Goal: Use online tool/utility: Utilize a website feature to perform a specific function

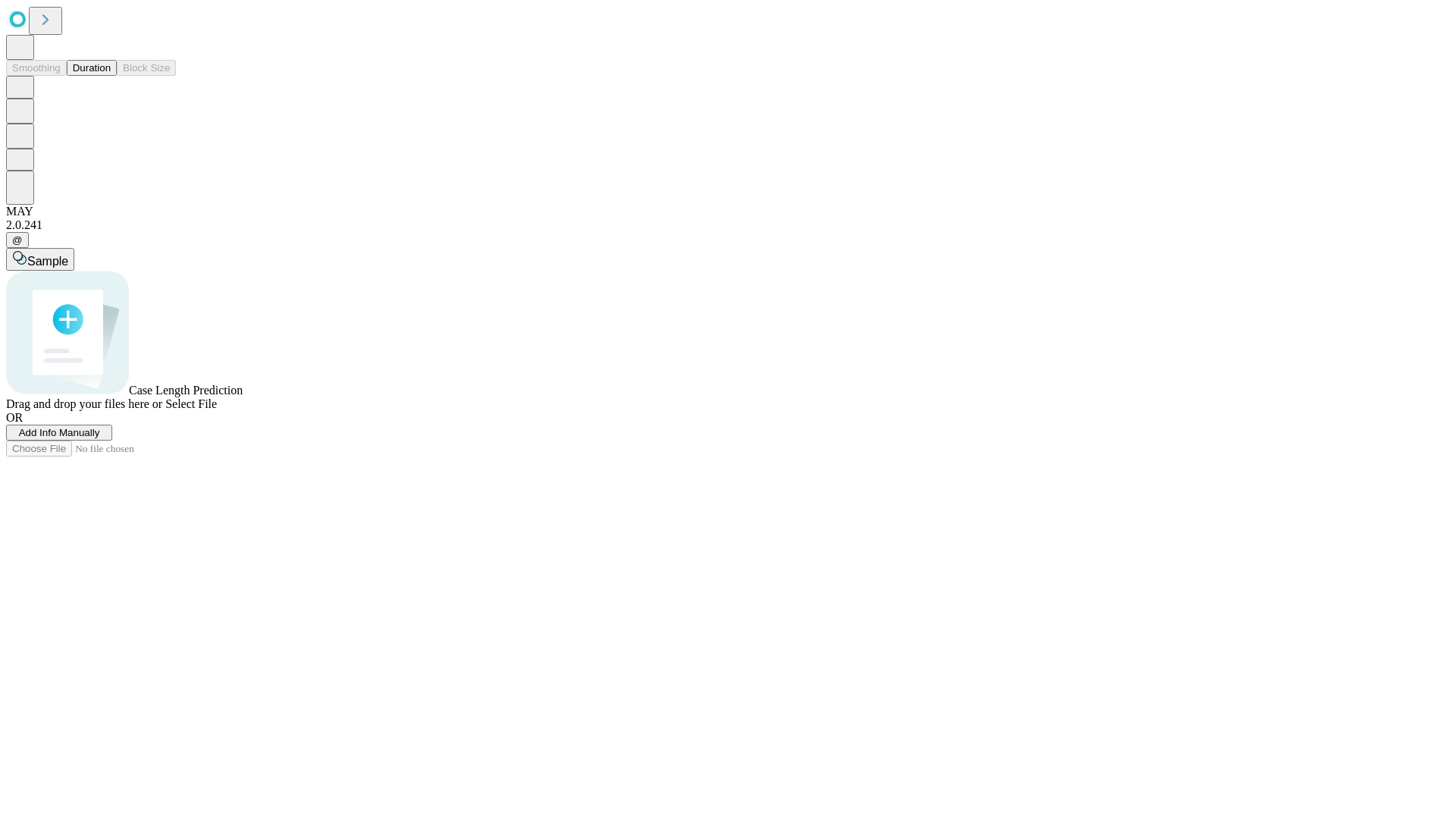
click at [100, 438] on span "Add Info Manually" at bounding box center [59, 432] width 81 height 11
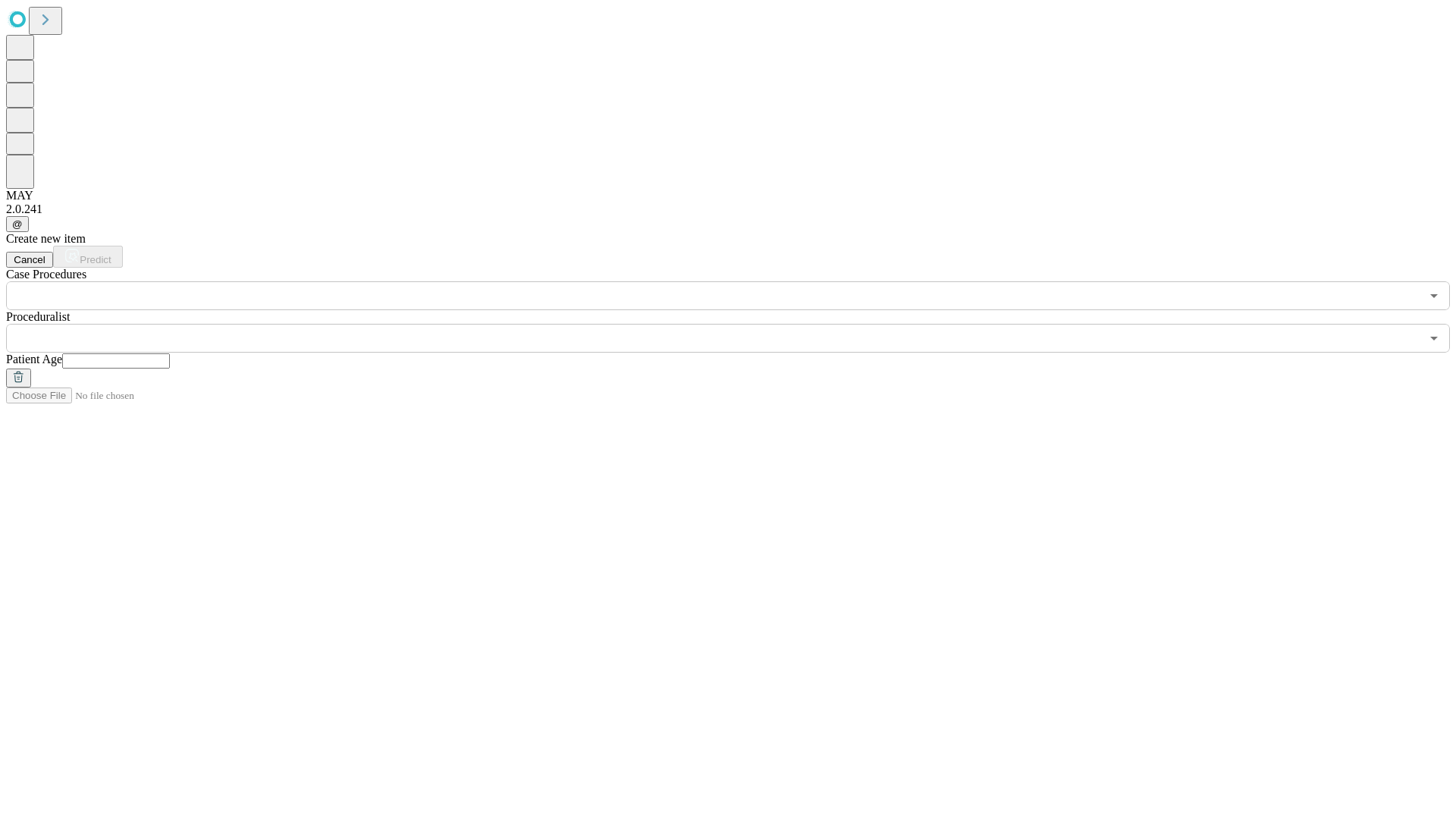
click at [170, 353] on input "text" at bounding box center [116, 361] width 108 height 15
type input "**"
click at [739, 324] on input "text" at bounding box center [712, 338] width 1414 height 29
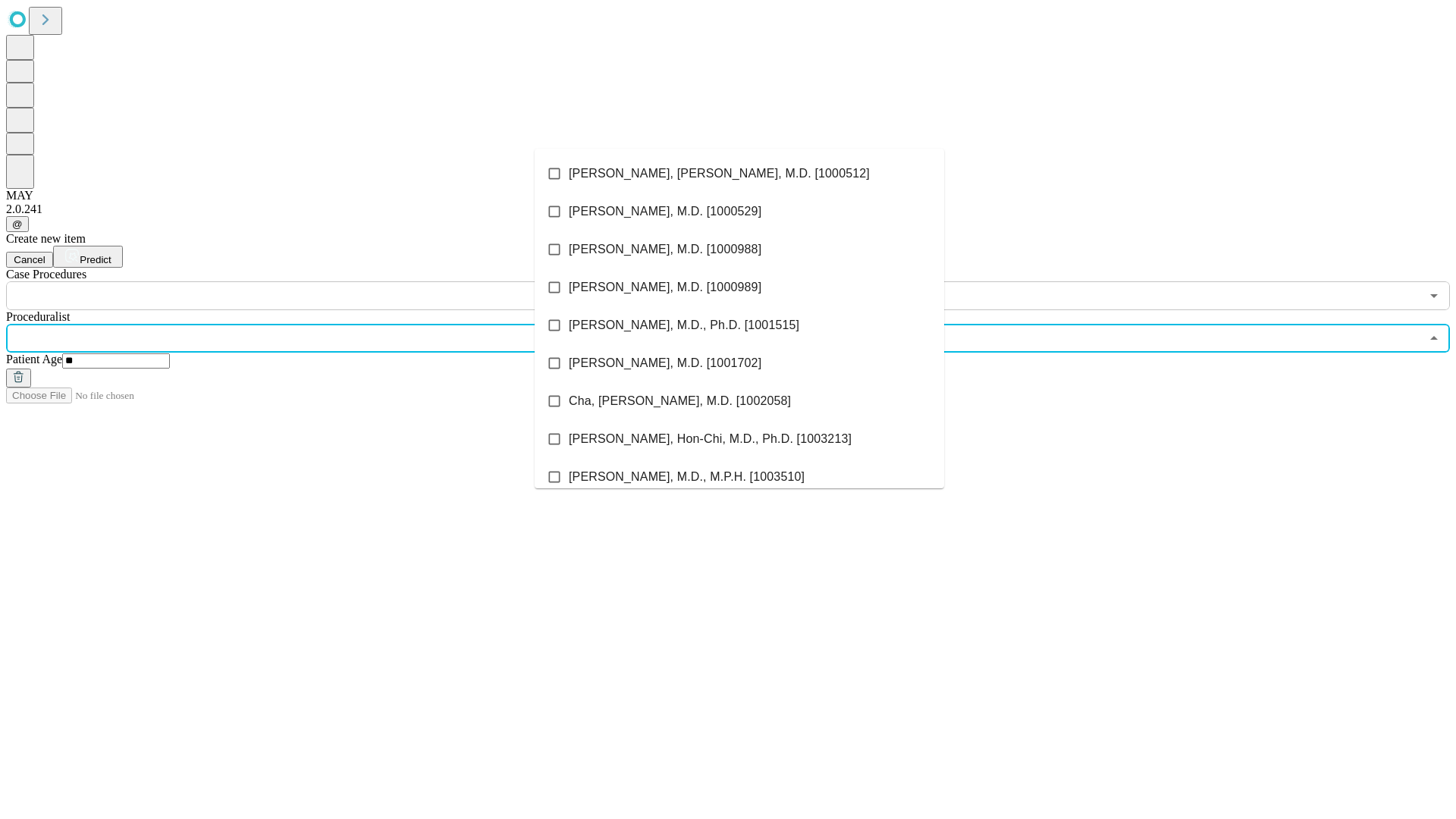
click at [739, 174] on li "[PERSON_NAME], [PERSON_NAME], M.D. [1000512]" at bounding box center [739, 174] width 410 height 38
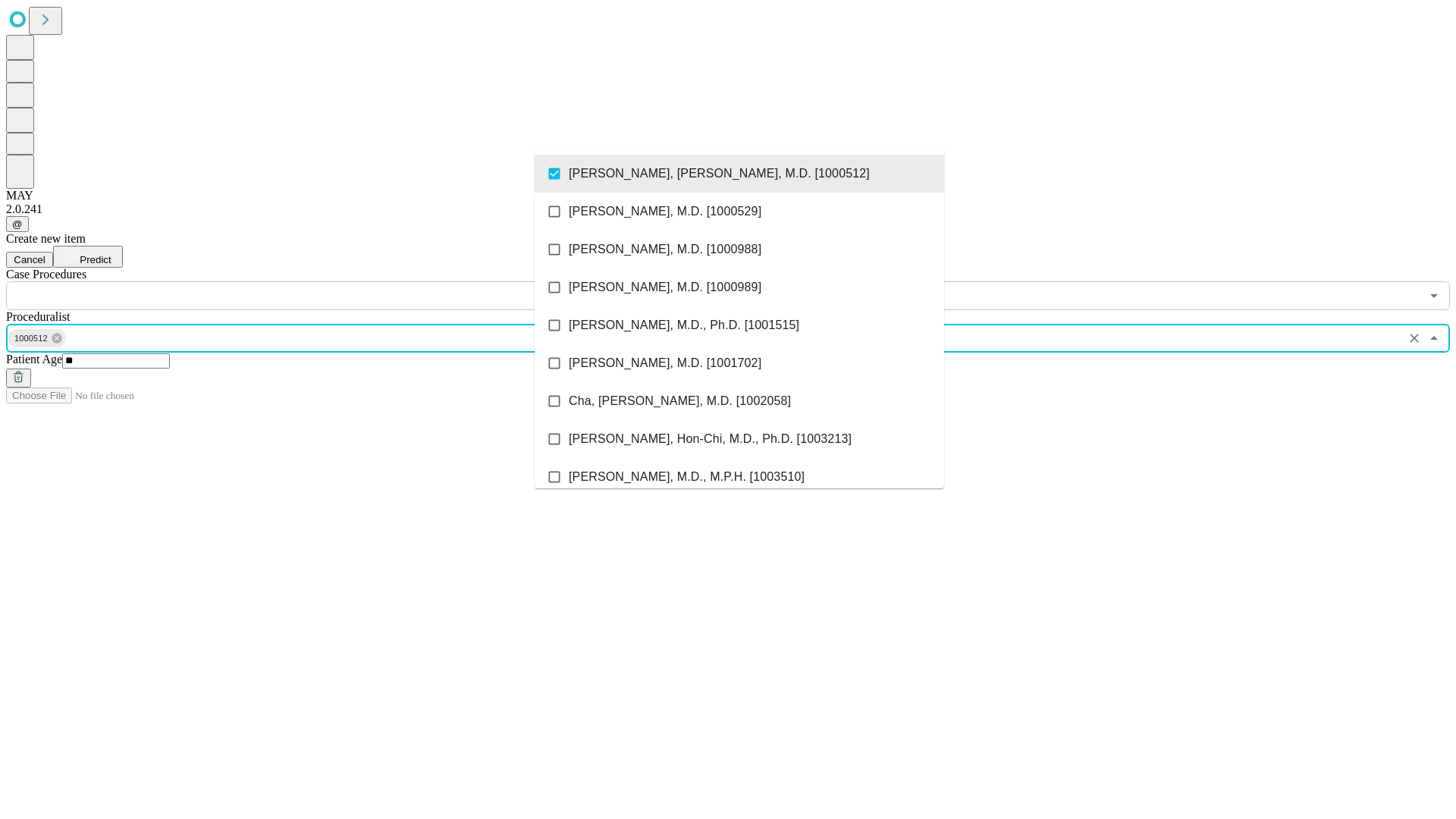
click at [319, 282] on input "text" at bounding box center [712, 296] width 1414 height 29
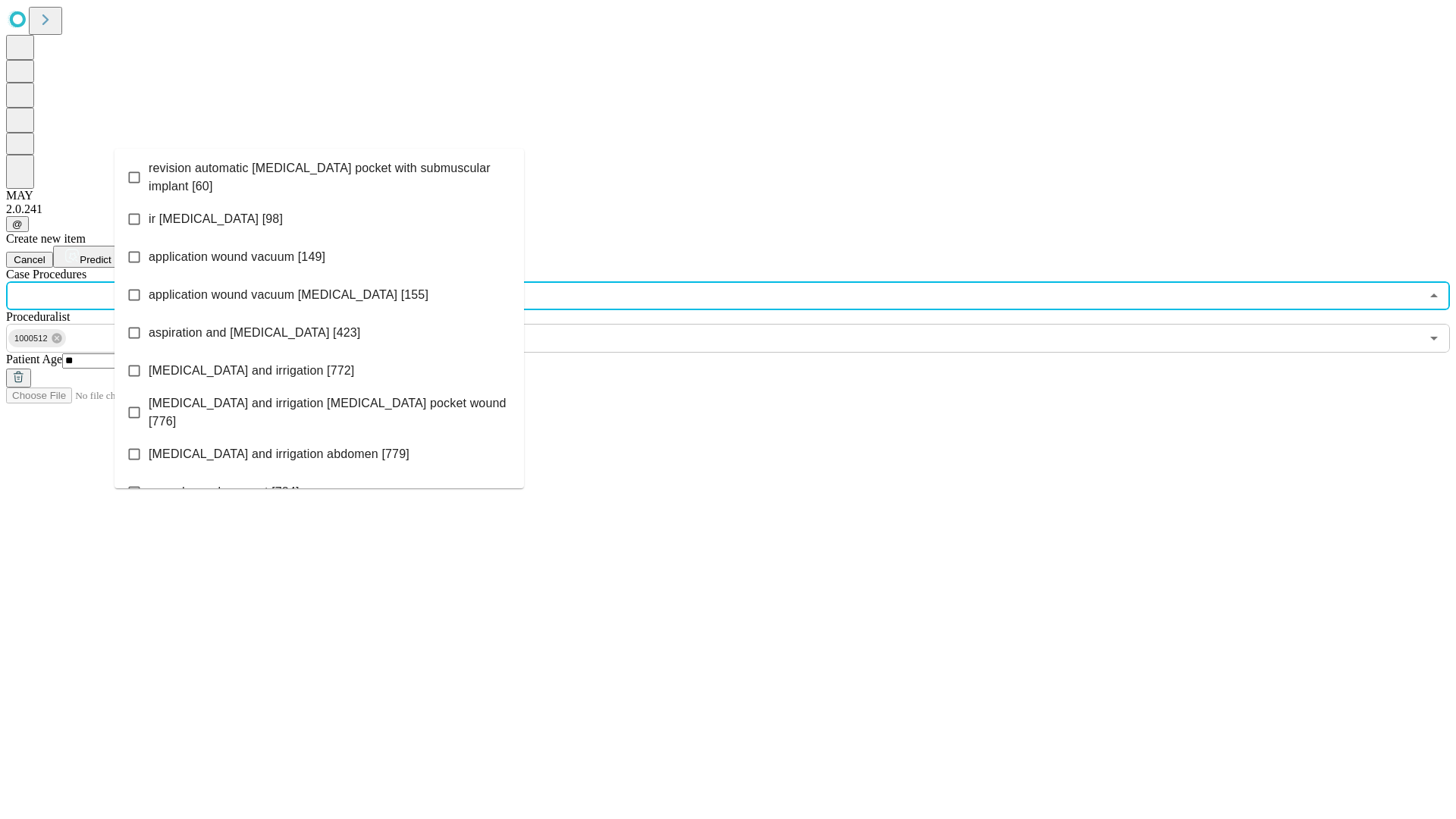
click at [319, 174] on span "revision automatic [MEDICAL_DATA] pocket with submuscular implant [60]" at bounding box center [330, 178] width 363 height 36
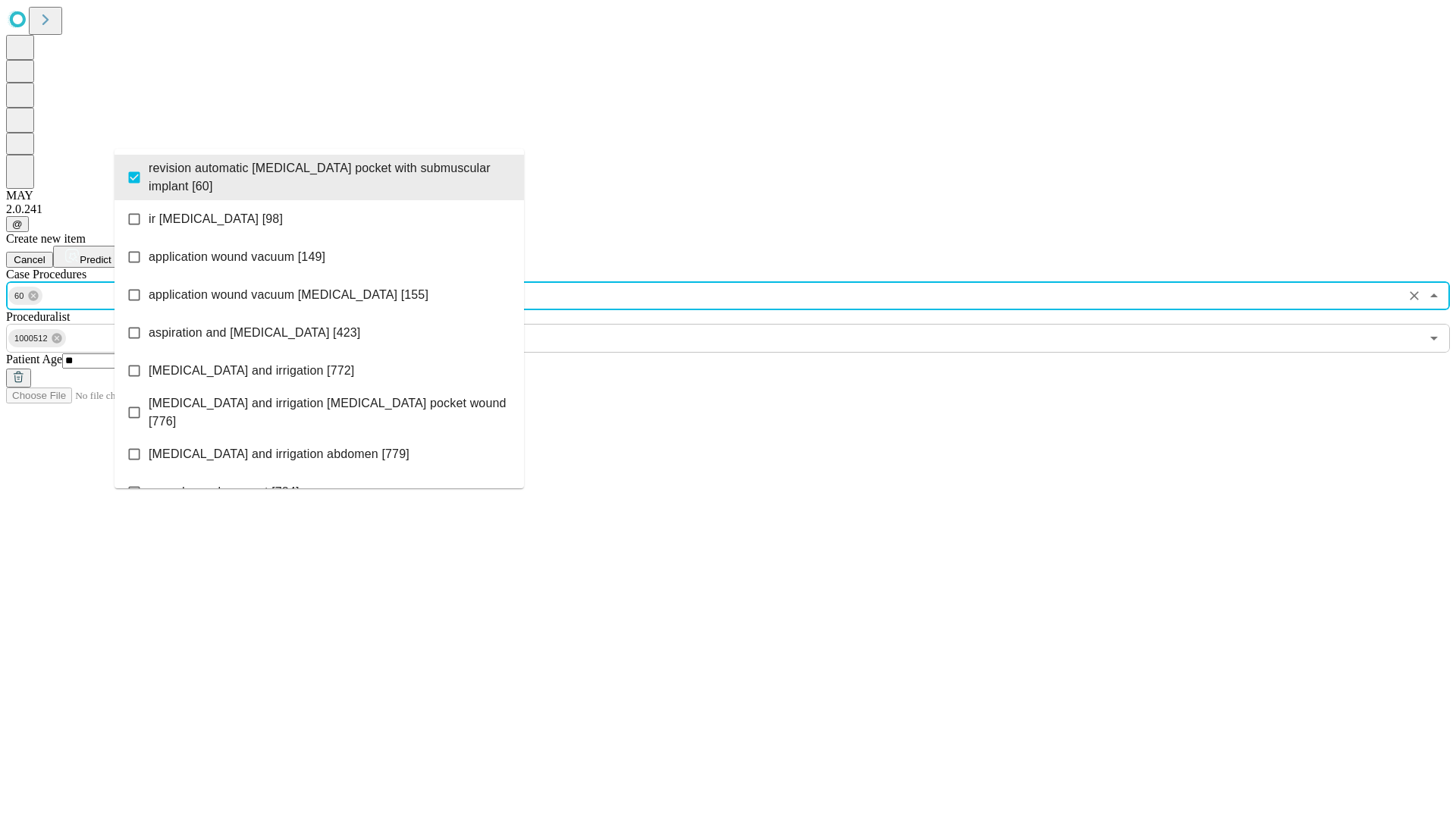
click at [111, 254] on span "Predict" at bounding box center [95, 260] width 32 height 11
